Goal: Task Accomplishment & Management: Use online tool/utility

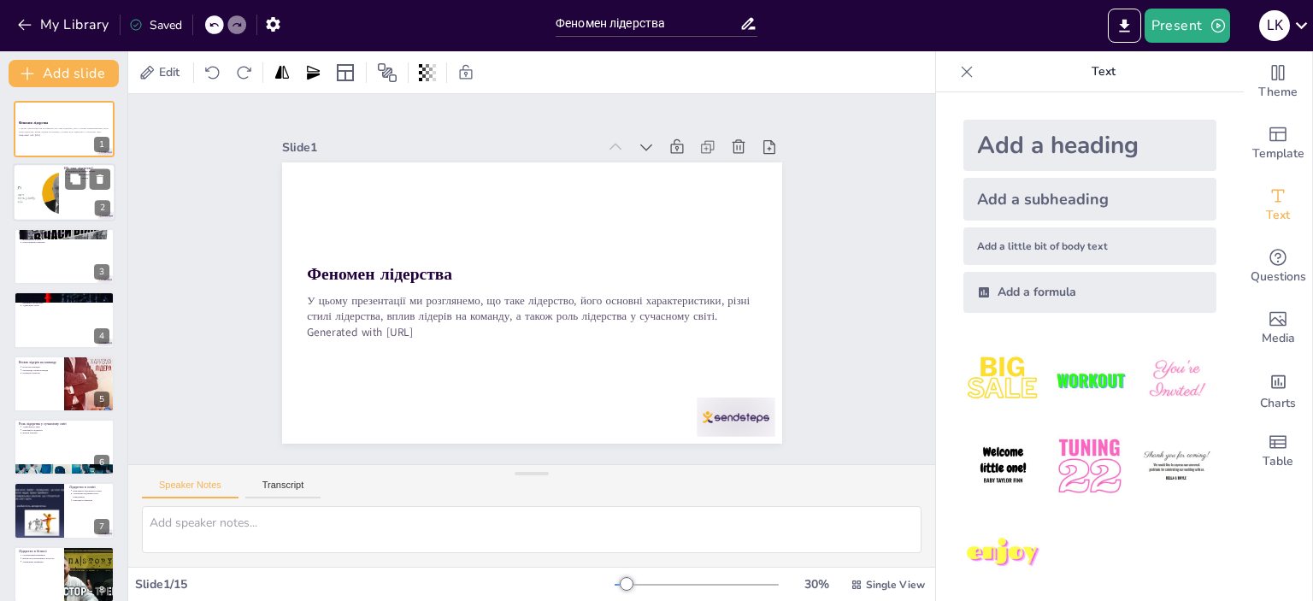
click at [50, 193] on div at bounding box center [38, 193] width 99 height 52
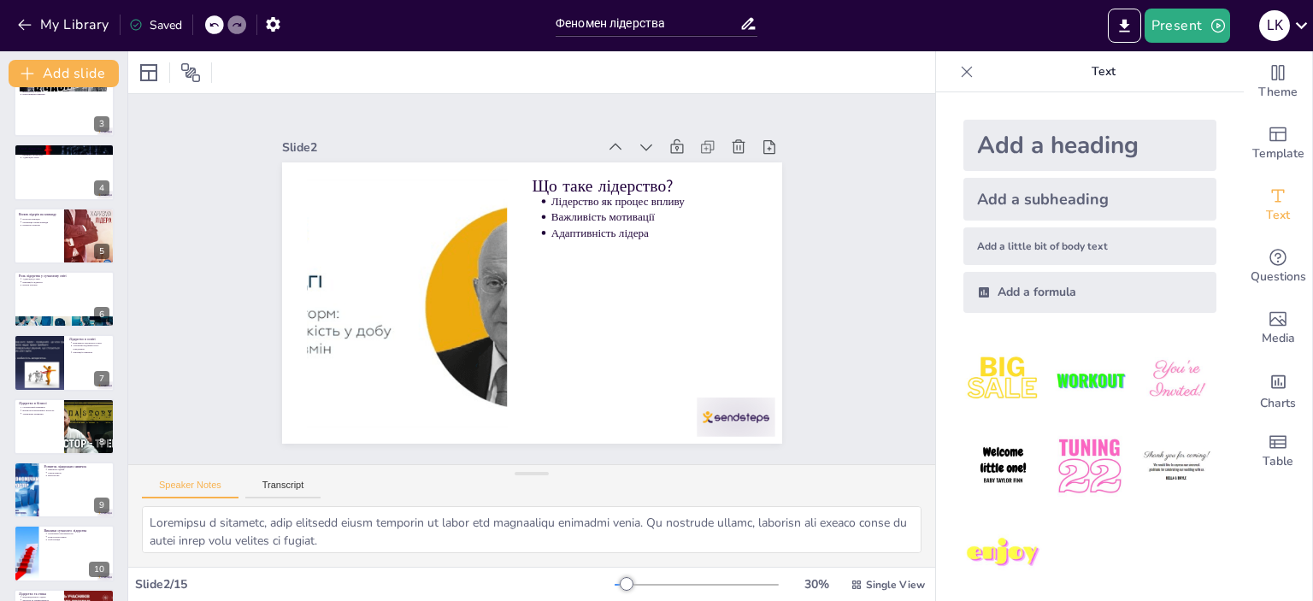
scroll to position [171, 0]
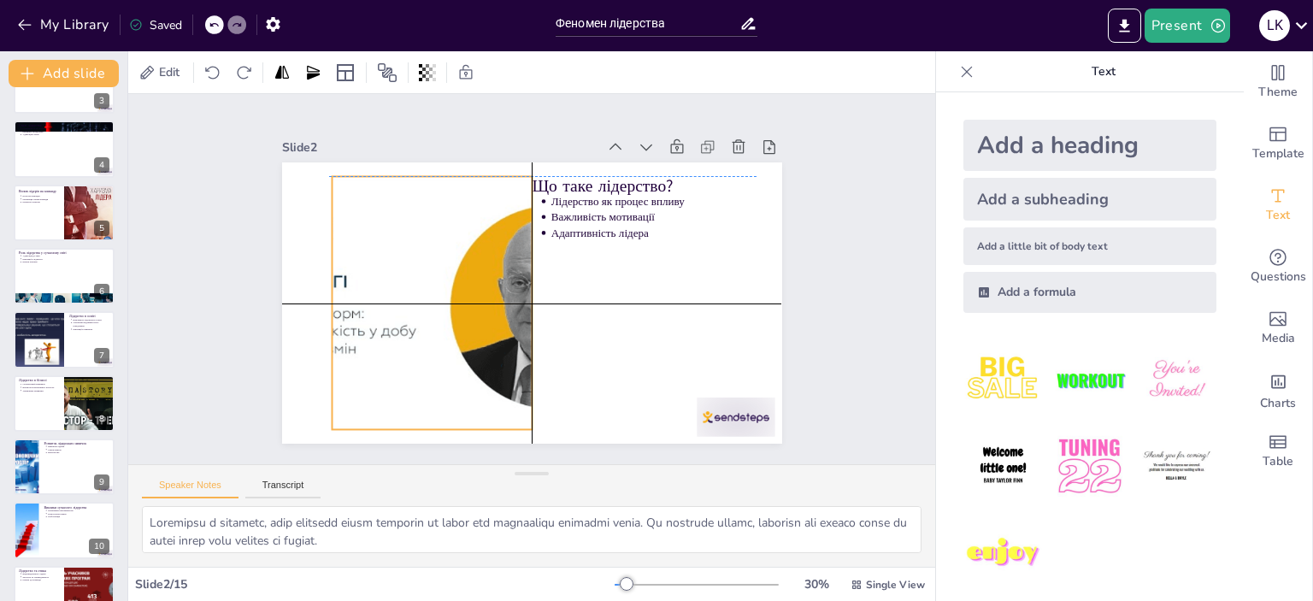
drag, startPoint x: 362, startPoint y: 345, endPoint x: 385, endPoint y: 340, distance: 22.6
click at [385, 340] on div at bounding box center [432, 302] width 484 height 253
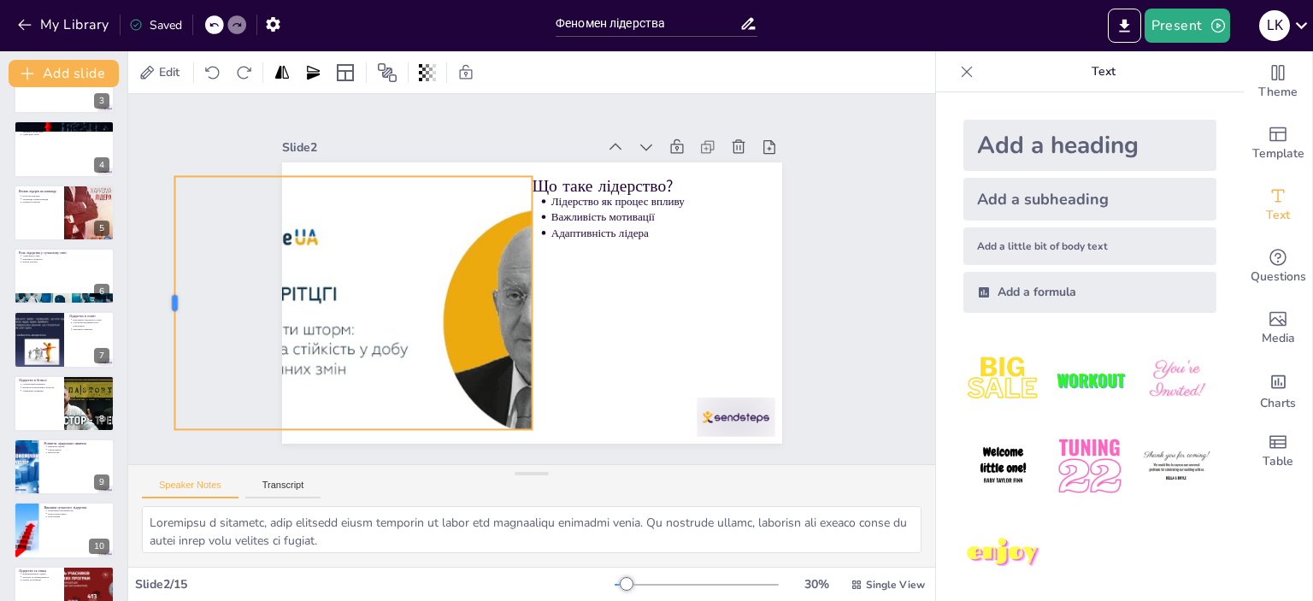
drag, startPoint x: 315, startPoint y: 292, endPoint x: 158, endPoint y: 296, distance: 157.4
click at [161, 296] on div at bounding box center [168, 302] width 14 height 253
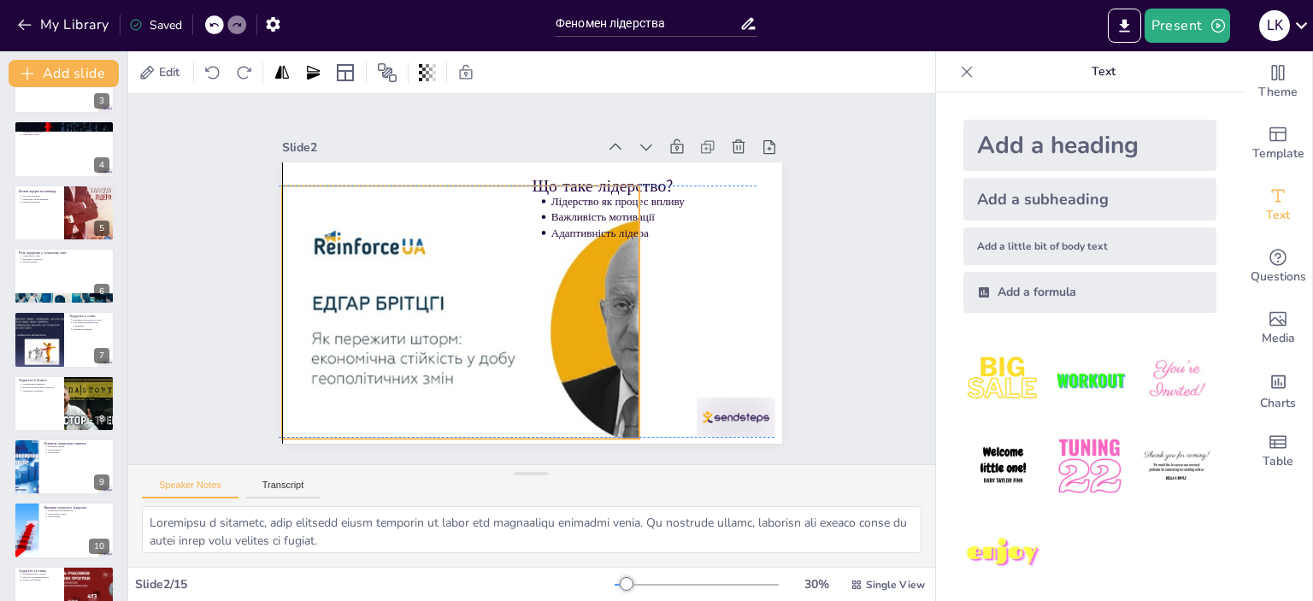
drag, startPoint x: 417, startPoint y: 297, endPoint x: 512, endPoint y: 298, distance: 94.9
click at [512, 298] on div at bounding box center [531, 327] width 499 height 283
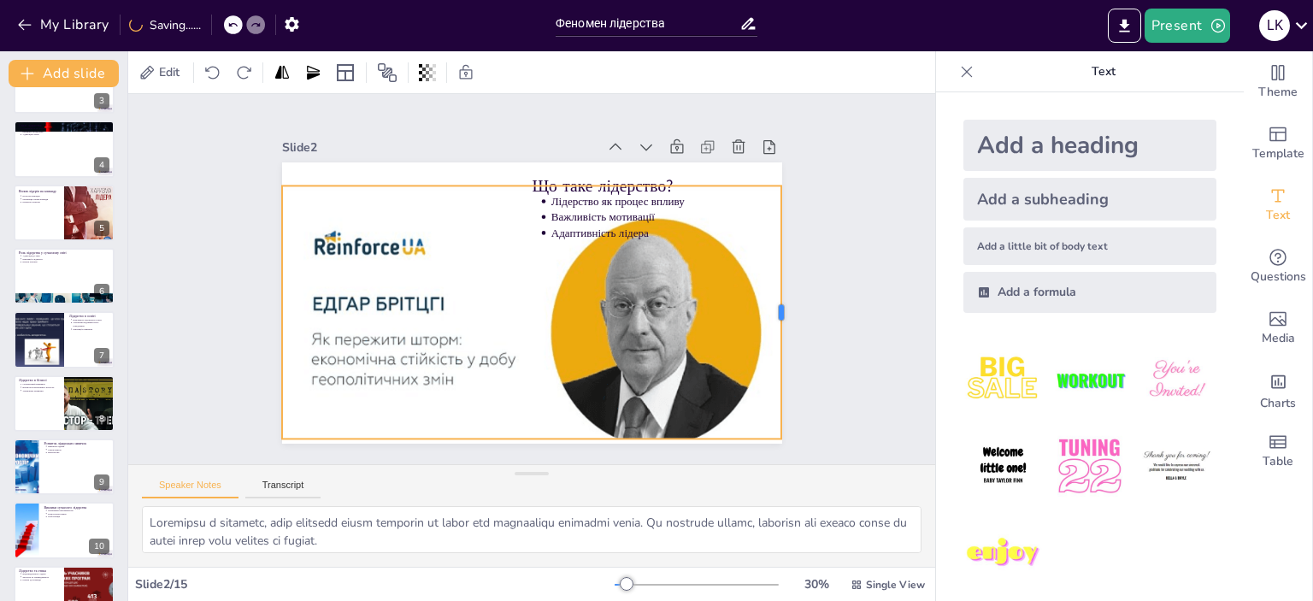
drag, startPoint x: 626, startPoint y: 303, endPoint x: 751, endPoint y: 318, distance: 125.8
click at [768, 315] on div "Що таке лідерство? Лідерство як процес впливу Важливість мотивації Адаптивність…" at bounding box center [532, 302] width 500 height 281
click at [522, 339] on div at bounding box center [531, 327] width 499 height 283
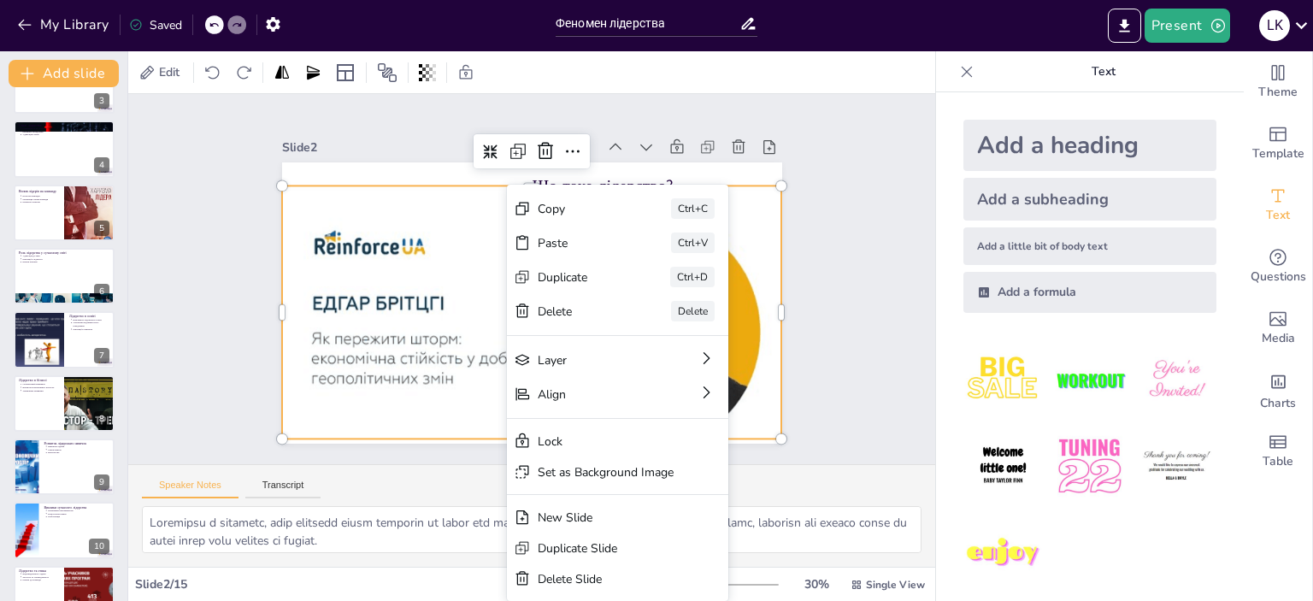
click at [837, 398] on div "Slide 1 Феномен лідерства У цьому презентації ми розглянемо, що таке лідерство,…" at bounding box center [531, 279] width 807 height 370
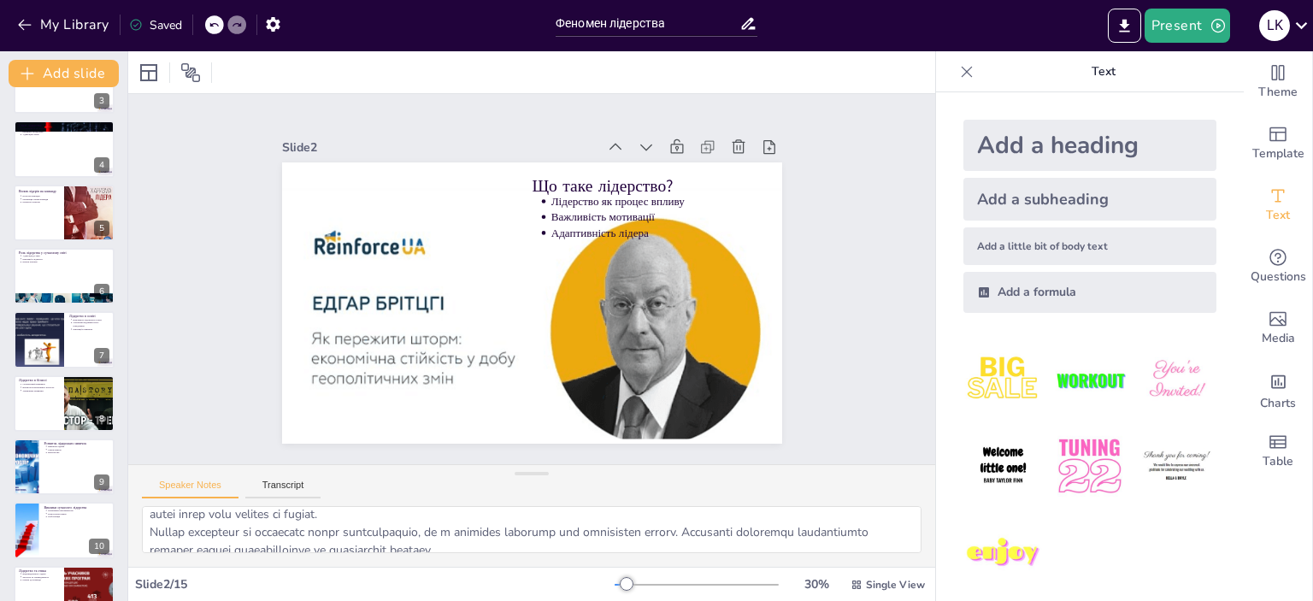
scroll to position [0, 0]
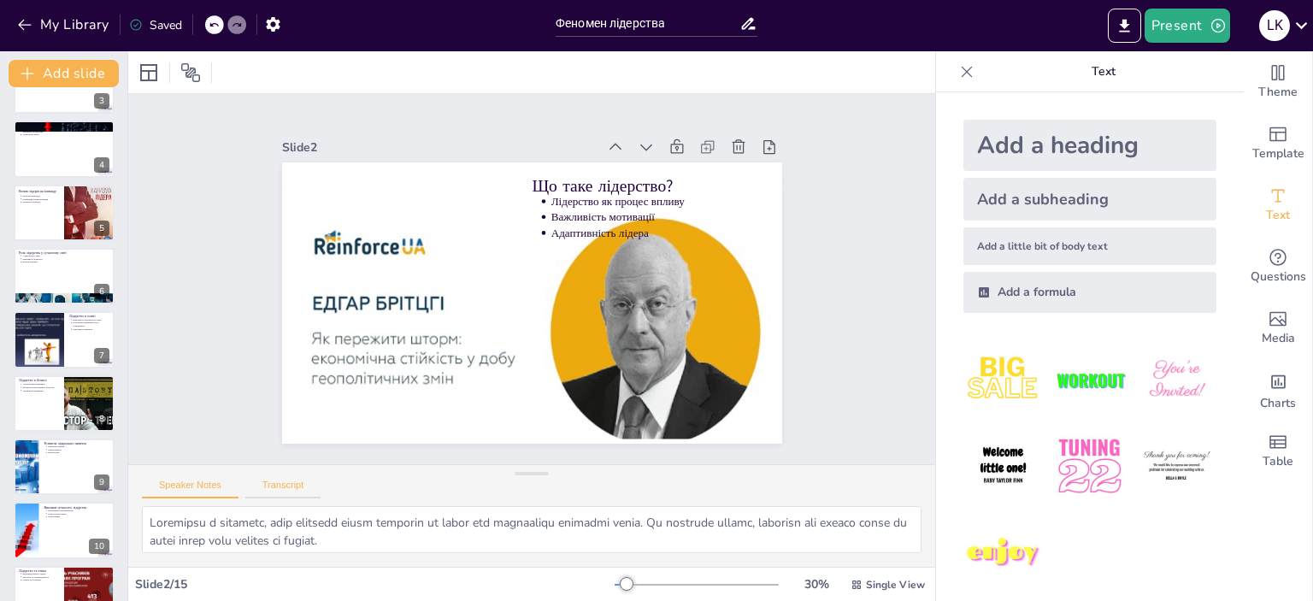
click at [291, 481] on button "Transcript" at bounding box center [283, 489] width 76 height 19
click at [188, 489] on button "Speaker Notes" at bounding box center [190, 489] width 97 height 19
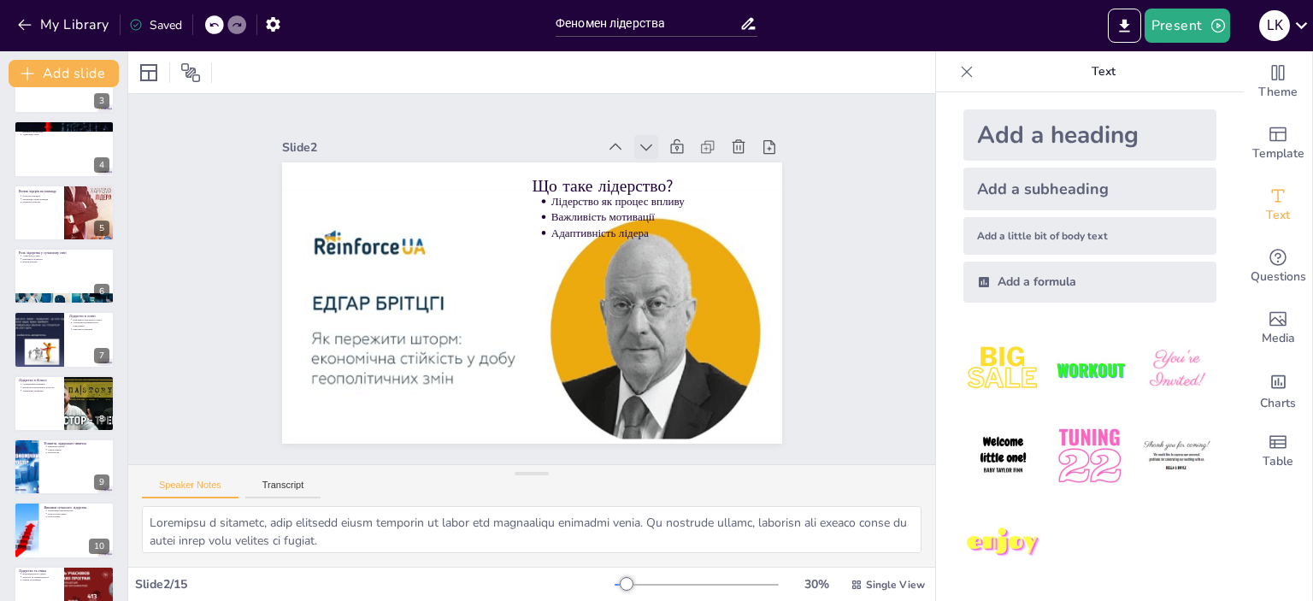
click at [638, 138] on icon at bounding box center [646, 146] width 17 height 17
click at [150, 30] on div "Saved" at bounding box center [155, 25] width 53 height 16
click at [139, 26] on icon at bounding box center [136, 25] width 14 height 14
click at [137, 27] on icon at bounding box center [136, 25] width 14 height 14
click at [269, 26] on icon "button" at bounding box center [273, 24] width 14 height 15
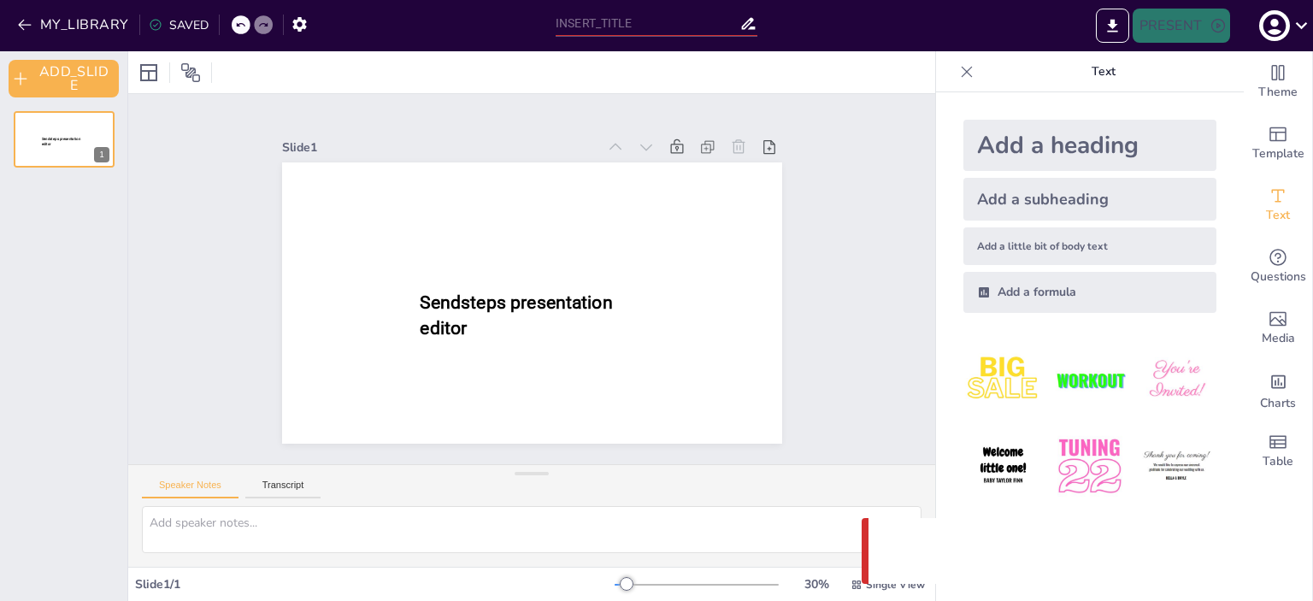
type input "Феномен лідерства"
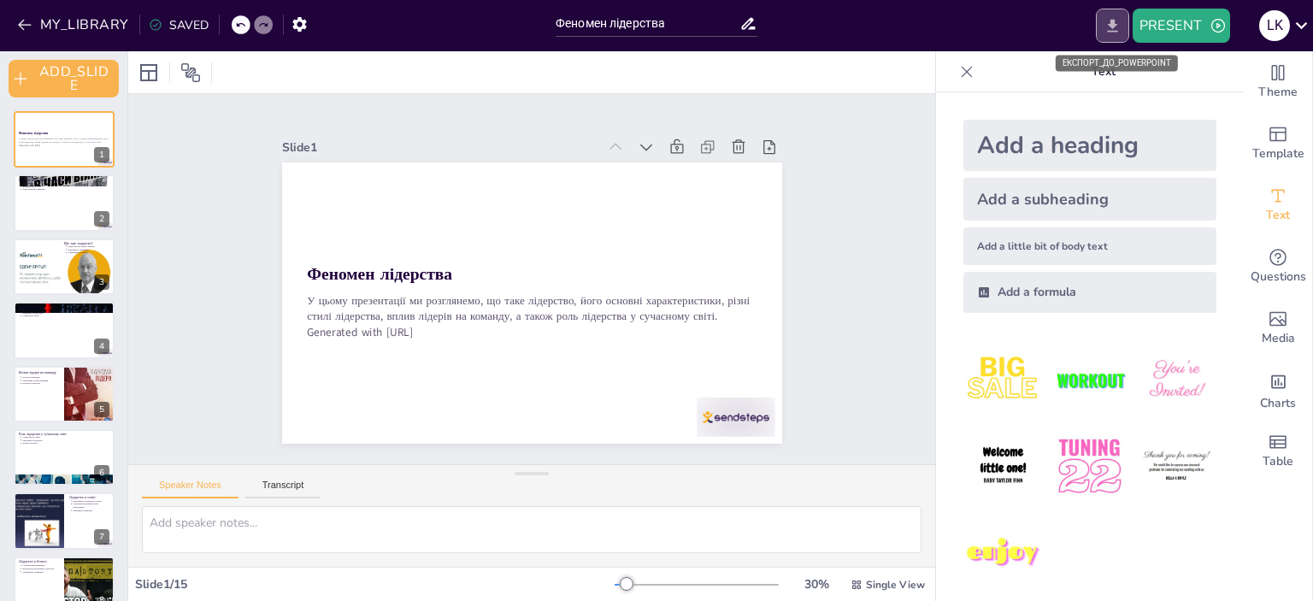
click at [1108, 33] on icon "EXPORT_TO_POWERPOINT" at bounding box center [1113, 26] width 18 height 18
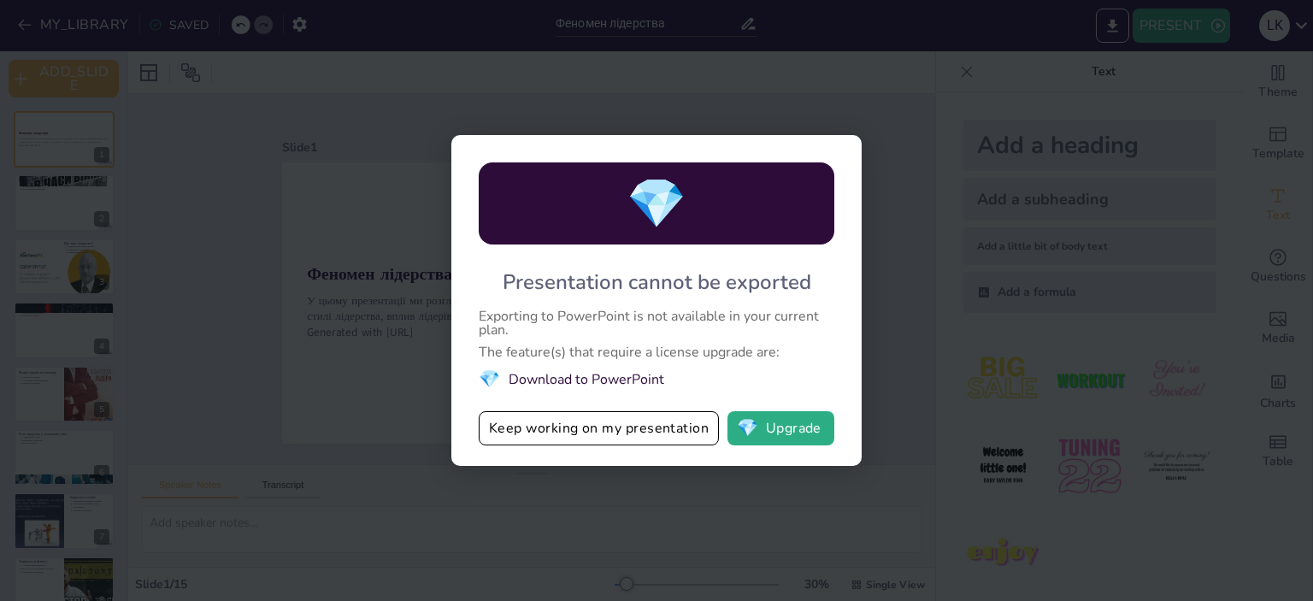
click at [610, 383] on li "💎 Download to PowerPoint" at bounding box center [657, 379] width 356 height 23
click at [812, 424] on button "💎 Upgrade" at bounding box center [781, 428] width 107 height 34
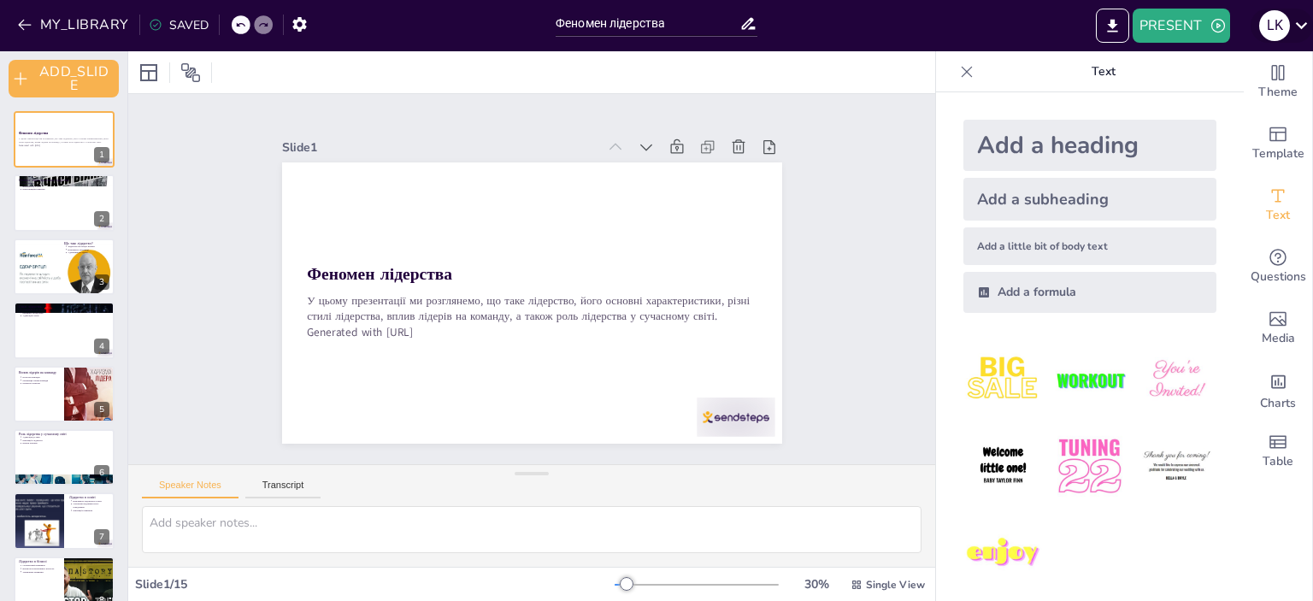
click at [1296, 27] on icon at bounding box center [1301, 25] width 23 height 23
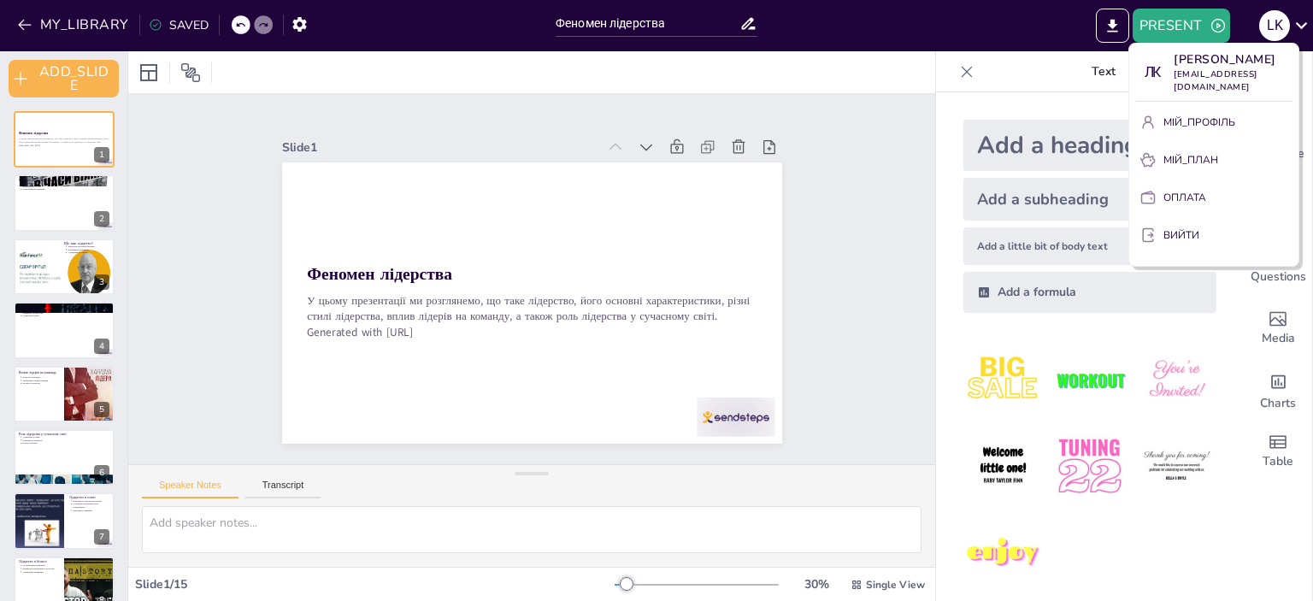
drag, startPoint x: 1296, startPoint y: 27, endPoint x: 871, endPoint y: 150, distance: 442.4
click at [871, 150] on div at bounding box center [656, 300] width 1313 height 601
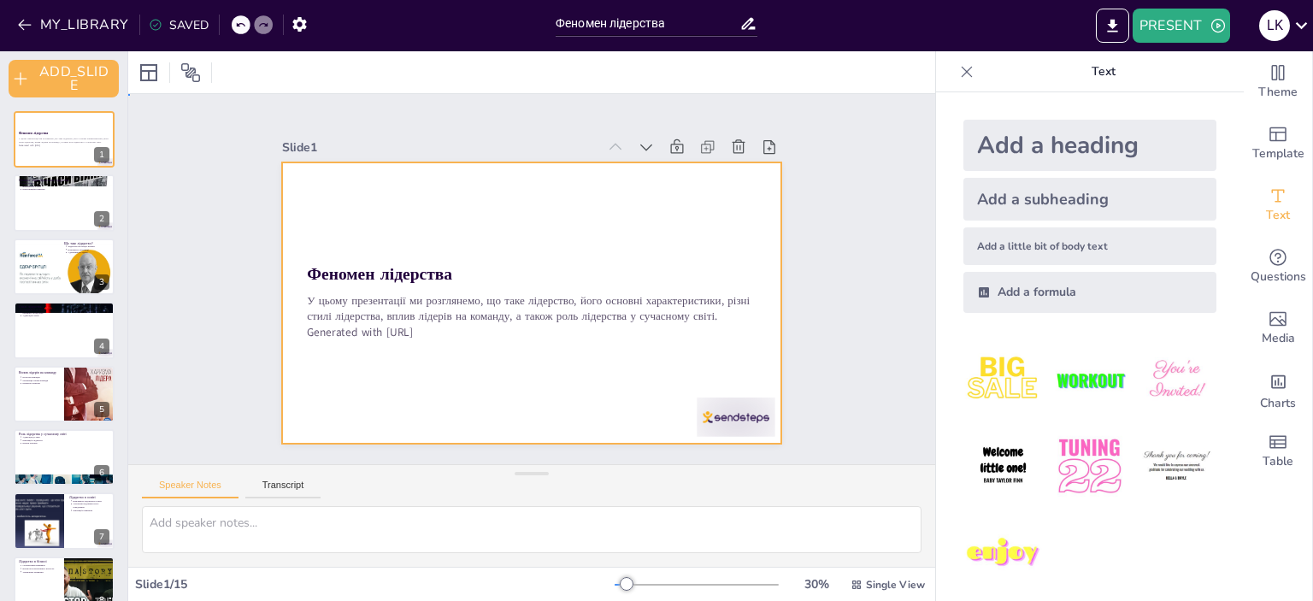
click at [657, 351] on div at bounding box center [532, 302] width 500 height 281
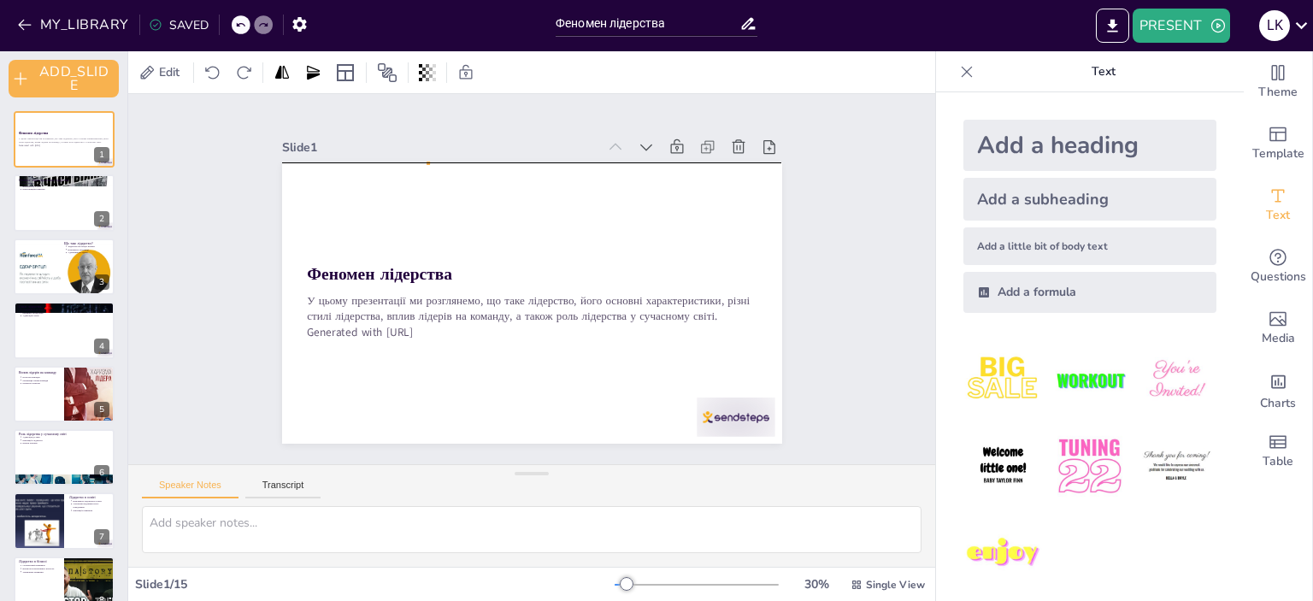
drag, startPoint x: 203, startPoint y: 141, endPoint x: 848, endPoint y: 419, distance: 701.9
click at [848, 419] on div "Slide 1 Феномен лідерства У цьому презентації ми розглянемо, що таке лідерство,…" at bounding box center [531, 279] width 807 height 370
drag, startPoint x: 832, startPoint y: 439, endPoint x: 447, endPoint y: 218, distance: 443.9
click at [447, 217] on div "Slide 1 Феномен лідерства У цьому презентації ми розглянемо, що таке лідерство,…" at bounding box center [531, 279] width 807 height 370
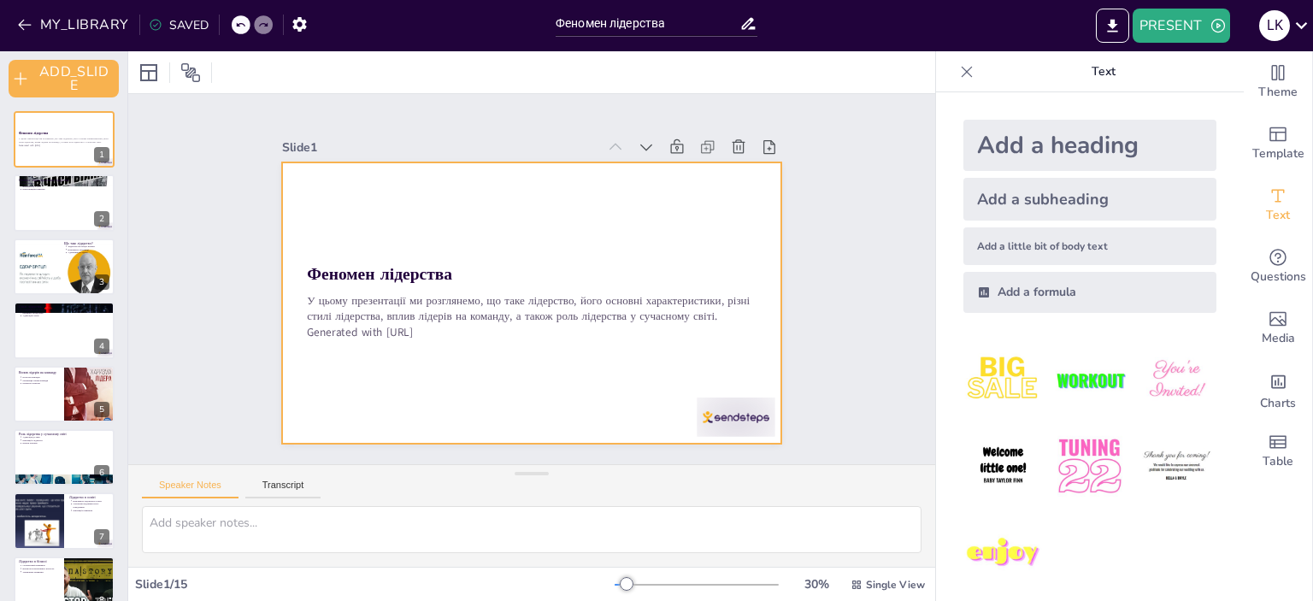
click at [292, 189] on div at bounding box center [532, 302] width 500 height 281
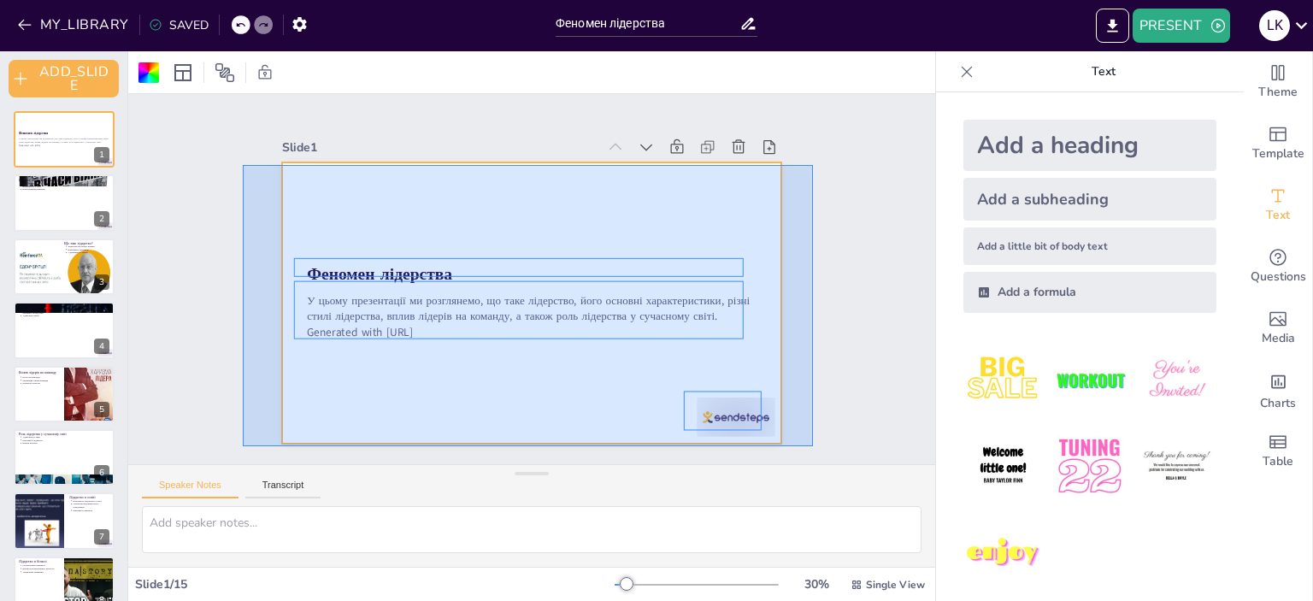
drag, startPoint x: 318, startPoint y: 204, endPoint x: 813, endPoint y: 446, distance: 550.9
click at [813, 446] on div "Slide 1 Феномен лідерства У цьому презентації ми розглянемо, що таке лідерство,…" at bounding box center [531, 279] width 807 height 370
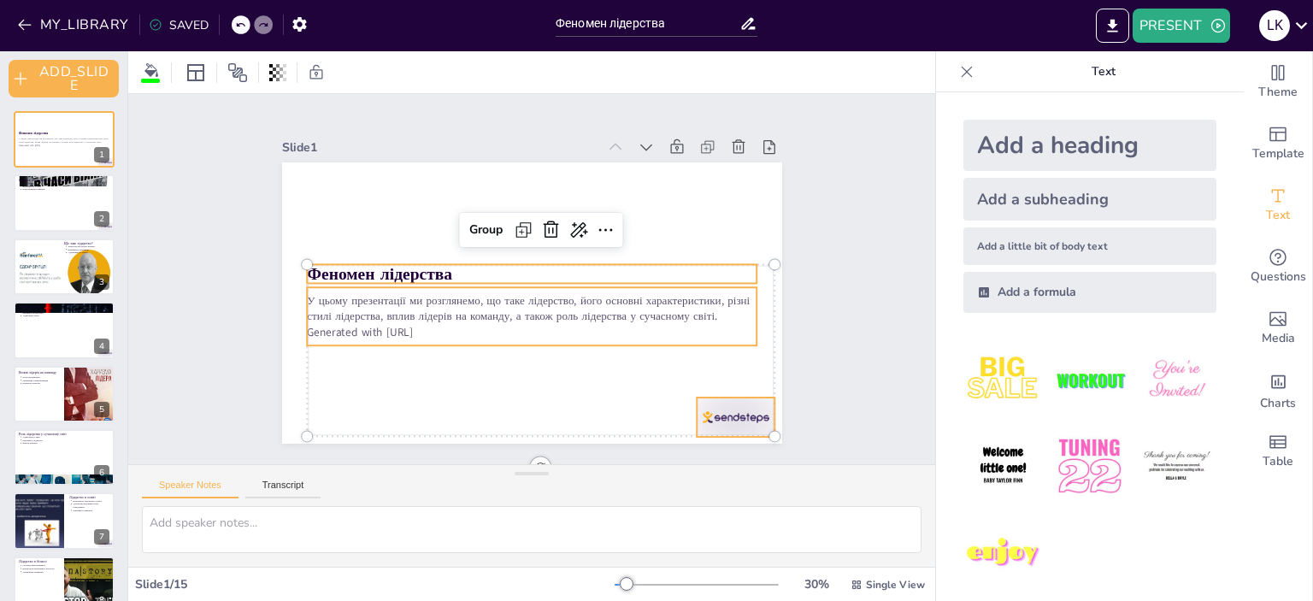
click at [332, 311] on p "У цьому презентації ми розглянемо, що таке лідерство, його основні характеристи…" at bounding box center [532, 309] width 450 height 32
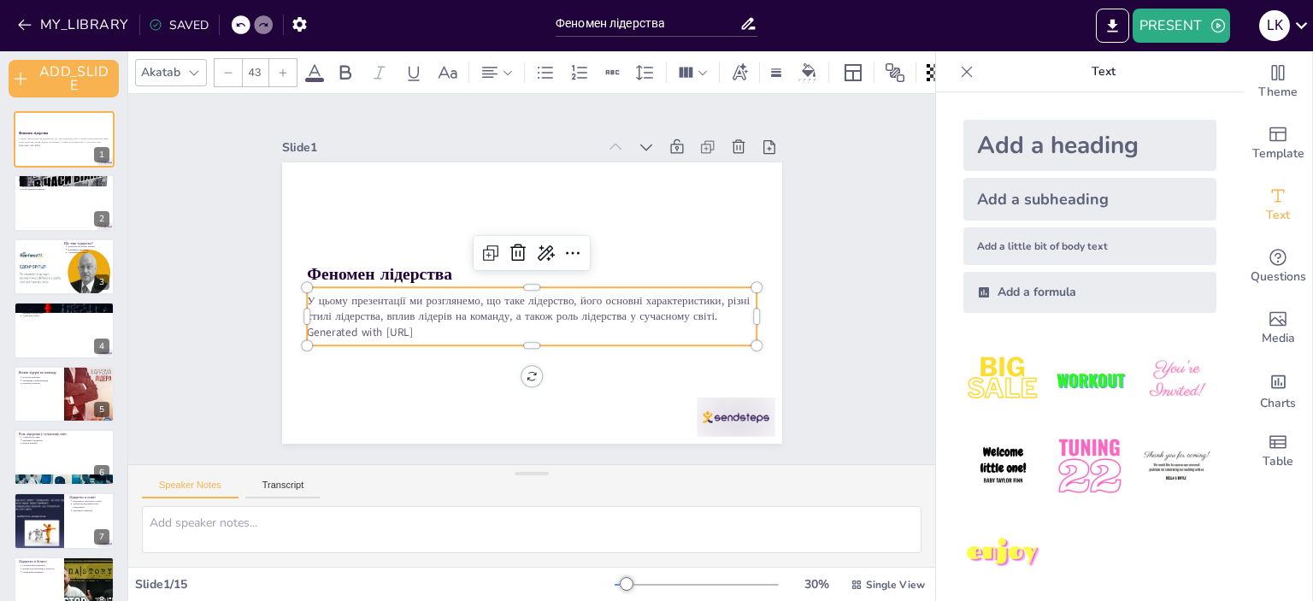
click at [445, 310] on p "У цьому презентації ми розглянемо, що таке лідерство, його основні характеристи…" at bounding box center [532, 309] width 450 height 32
click at [480, 248] on icon at bounding box center [490, 253] width 21 height 21
type input "43"
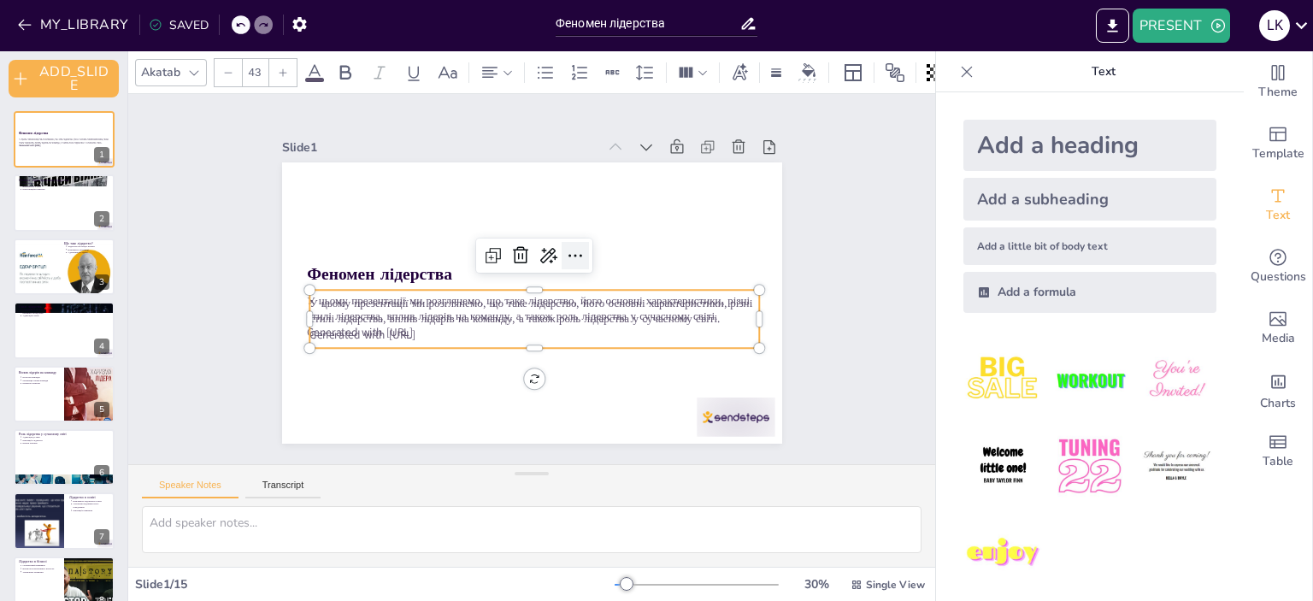
click at [565, 252] on icon at bounding box center [575, 255] width 21 height 21
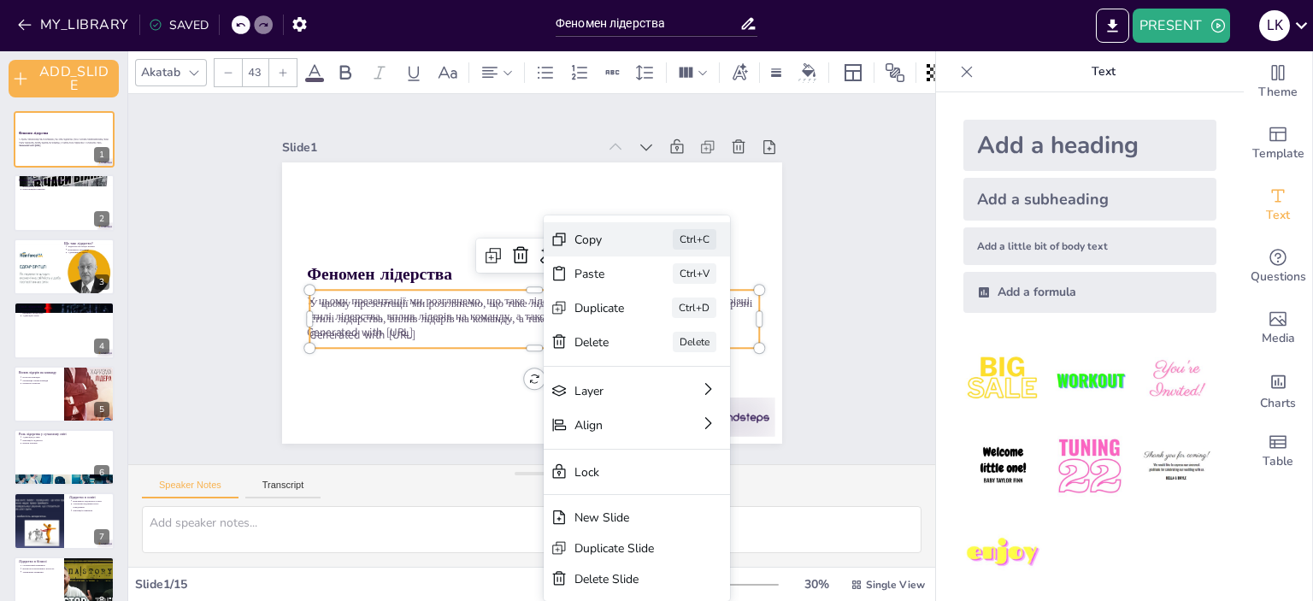
click at [568, 236] on div "Copy Ctrl+C" at bounding box center [637, 239] width 186 height 34
